Goal: Transaction & Acquisition: Book appointment/travel/reservation

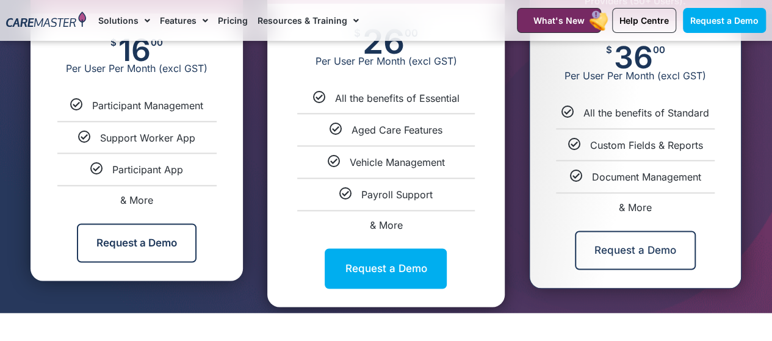
scroll to position [742, 0]
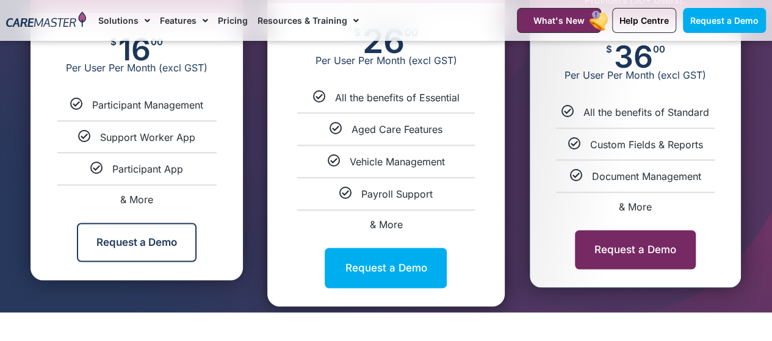
click at [617, 258] on link "Request a Demo" at bounding box center [635, 249] width 121 height 39
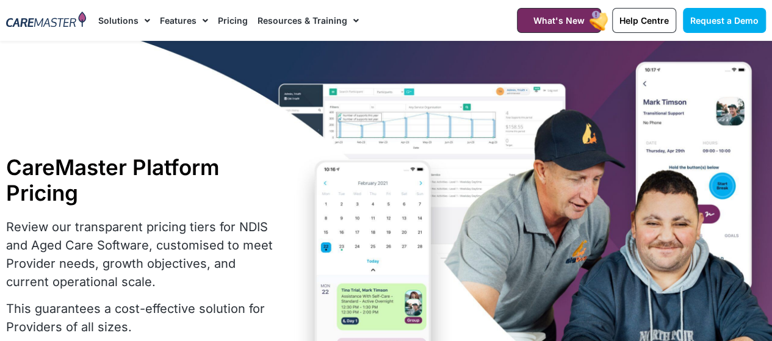
click at [306, 18] on link "Resources & Training" at bounding box center [308, 20] width 101 height 41
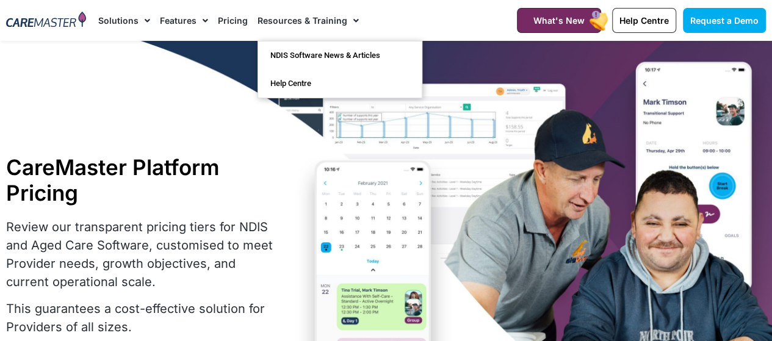
click at [115, 18] on link "Solutions" at bounding box center [124, 20] width 52 height 41
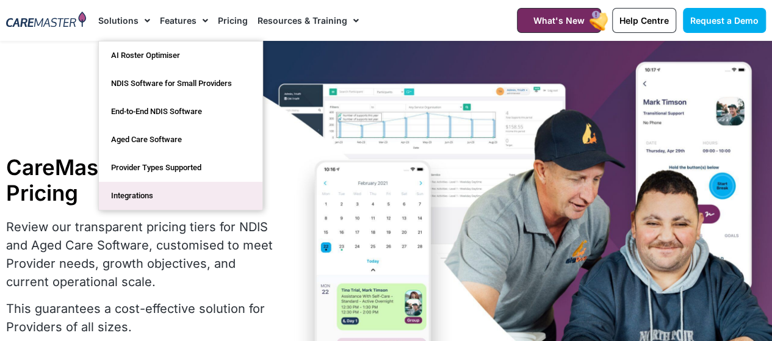
click at [139, 194] on link "Integrations" at bounding box center [181, 196] width 164 height 28
